Goal: Task Accomplishment & Management: Use online tool/utility

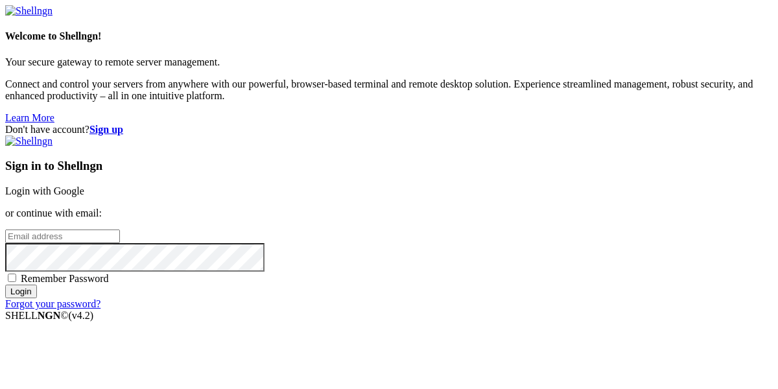
click at [120, 229] on input "email" at bounding box center [62, 236] width 115 height 14
paste input "[URL][DOMAIN_NAME]"
click at [120, 229] on input "[URL][DOMAIN_NAME]" at bounding box center [62, 236] width 115 height 14
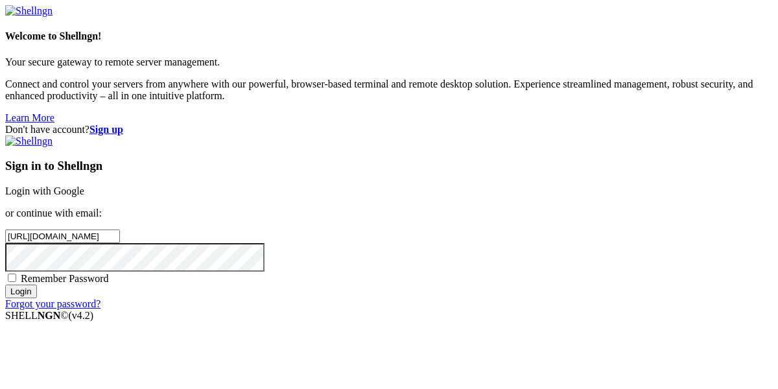
click at [120, 229] on input "[URL][DOMAIN_NAME]" at bounding box center [62, 236] width 115 height 14
paste input "[EMAIL_ADDRESS][DOMAIN_NAME]"
type input "[EMAIL_ADDRESS][DOMAIN_NAME]"
click at [37, 298] on input "Login" at bounding box center [21, 292] width 32 height 14
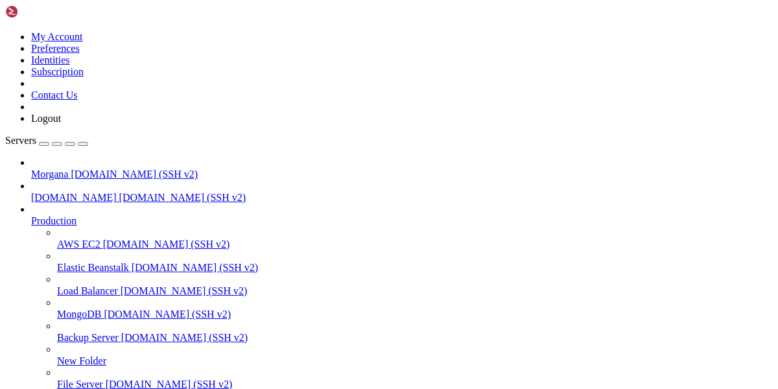
click at [68, 169] on span "Morgana" at bounding box center [49, 174] width 37 height 11
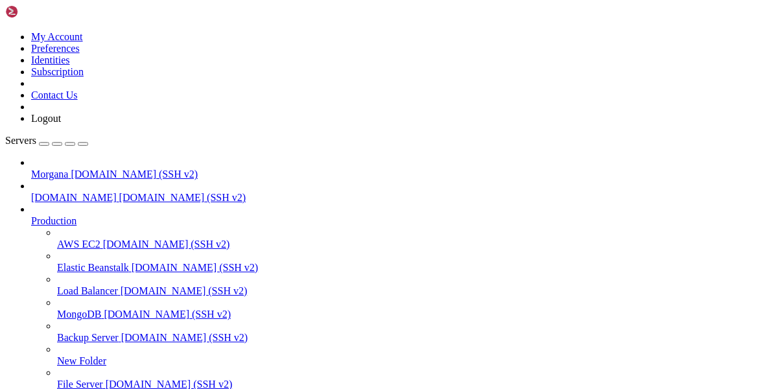
click at [68, 169] on span "Morgana" at bounding box center [49, 174] width 37 height 11
